Goal: Information Seeking & Learning: Learn about a topic

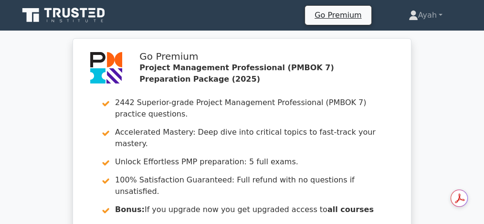
click at [21, 129] on div "Go Premium Project Management Professional (PMBOK 7) Preparation Package (2025)…" at bounding box center [242, 160] width 484 height 244
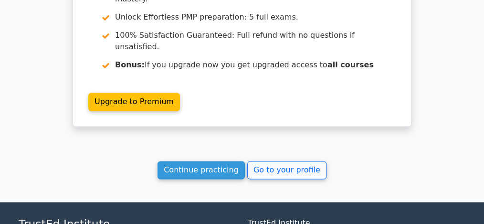
scroll to position [1499, 0]
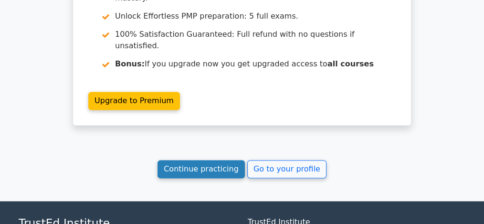
click at [199, 160] on link "Continue practicing" at bounding box center [201, 169] width 87 height 18
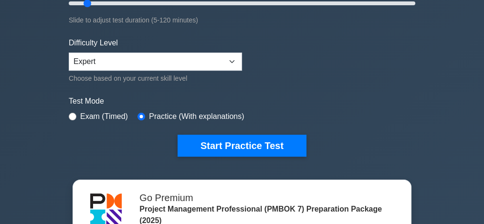
click at [24, 80] on div "Project Management Professional (PMBOK 7) Customize Your Next Practice Test Top…" at bounding box center [242, 109] width 484 height 564
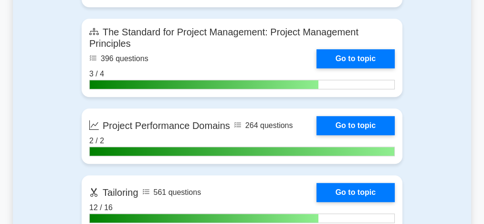
scroll to position [751, 0]
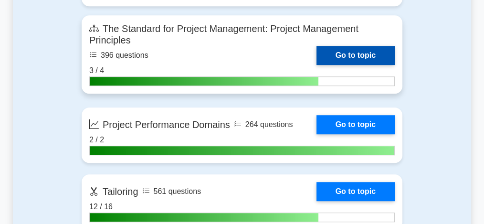
click at [361, 65] on link "Go to topic" at bounding box center [356, 55] width 78 height 19
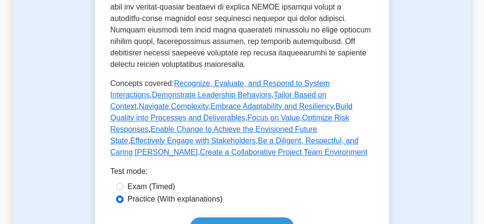
scroll to position [573, 0]
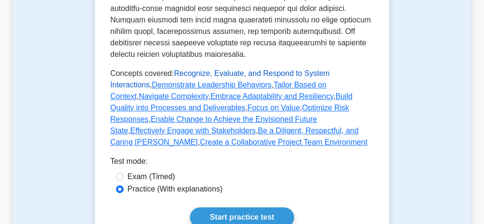
click at [180, 82] on link "Recognize, Evaluate, and Respond to System Interactions" at bounding box center [220, 79] width 220 height 20
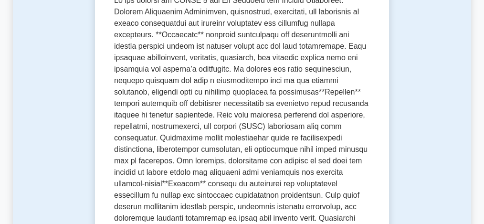
scroll to position [229, 0]
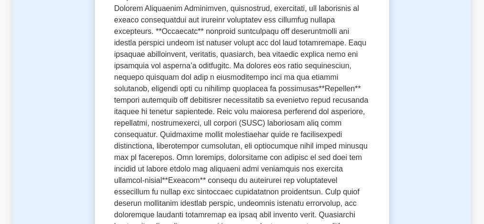
click at [249, 42] on p at bounding box center [242, 174] width 256 height 367
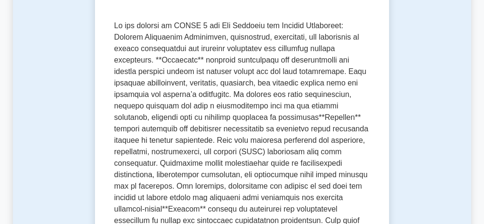
scroll to position [203, 0]
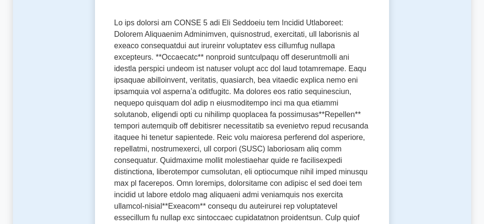
click at [200, 61] on p at bounding box center [242, 200] width 256 height 367
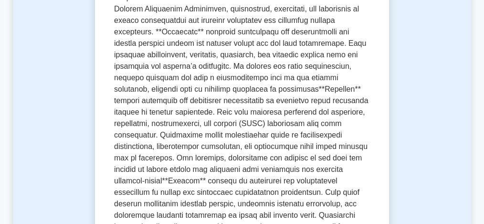
scroll to position [229, 0]
drag, startPoint x: 158, startPoint y: 44, endPoint x: 222, endPoint y: 44, distance: 64.5
click at [222, 44] on p at bounding box center [242, 174] width 256 height 367
copy p "project’s trajectory"
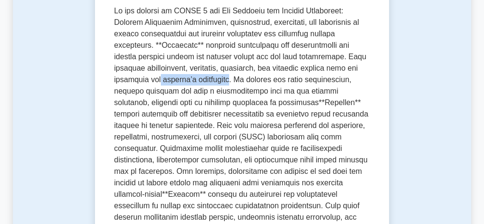
scroll to position [216, 0]
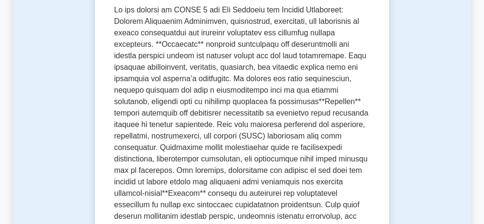
click at [203, 11] on p at bounding box center [242, 187] width 256 height 367
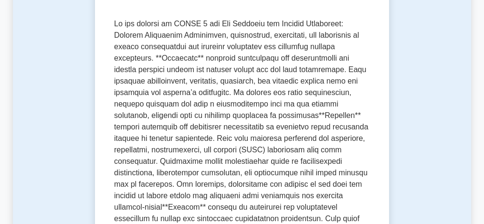
scroll to position [191, 0]
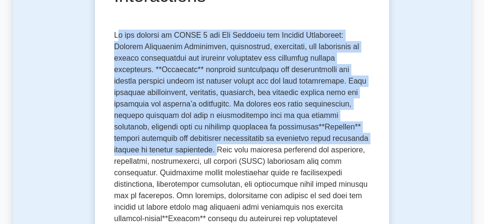
drag, startPoint x: 115, startPoint y: 16, endPoint x: 177, endPoint y: 132, distance: 131.4
click at [177, 132] on p at bounding box center [242, 213] width 256 height 367
copy p "n the context of PMBOK 7 and The Standard for Project Management: Project Manag…"
